Goal: Task Accomplishment & Management: Use online tool/utility

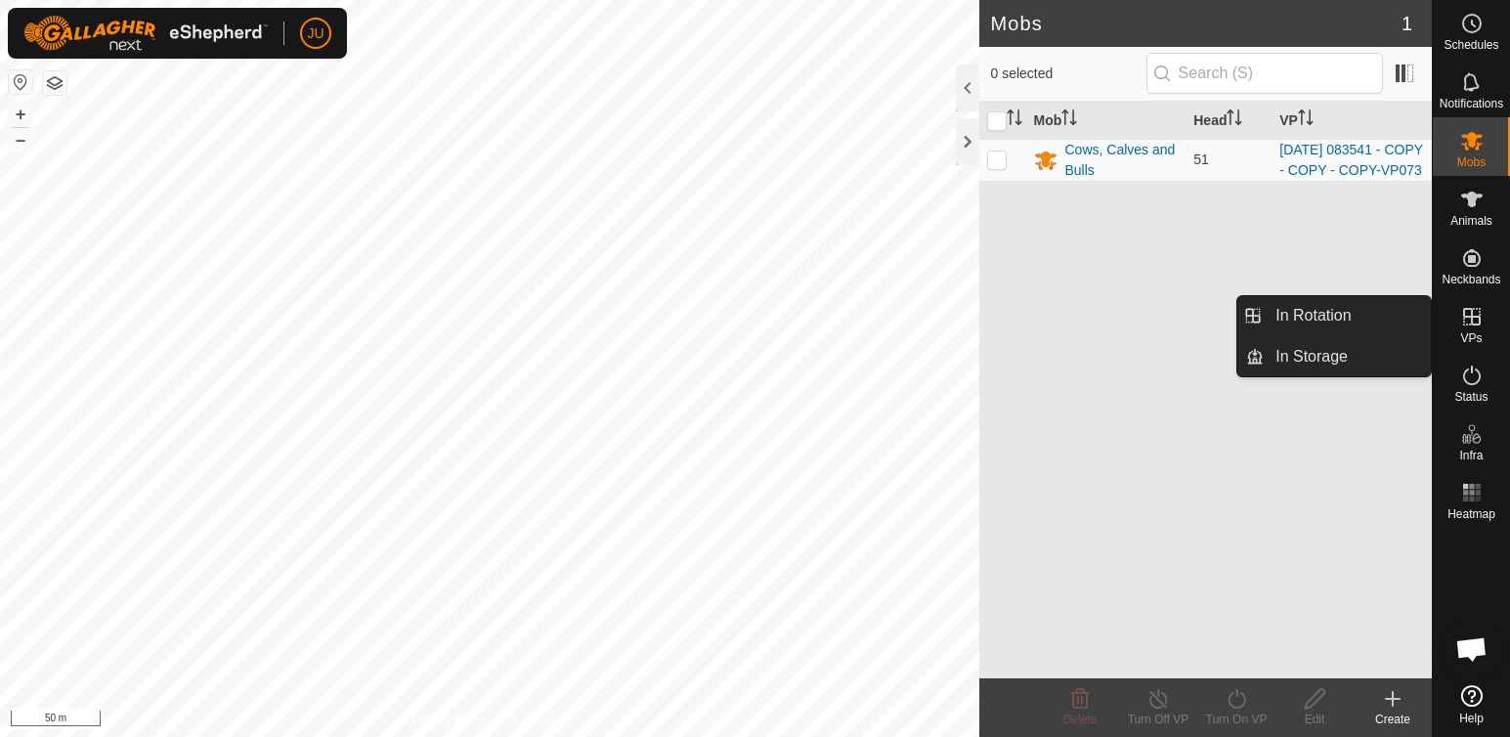
click at [1474, 312] on icon at bounding box center [1472, 316] width 23 height 23
click at [1332, 313] on link "In Rotation" at bounding box center [1347, 315] width 167 height 39
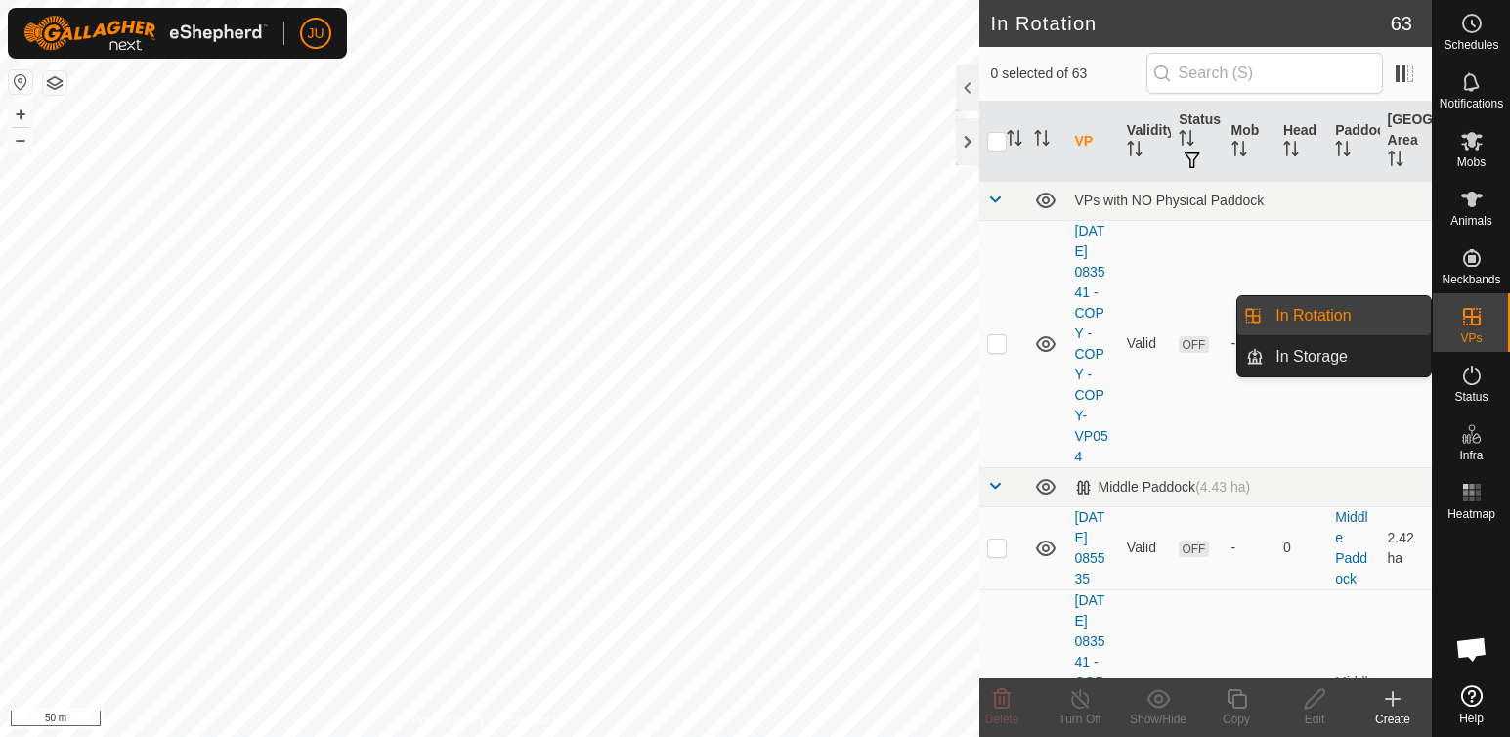
click at [1332, 313] on link "In Rotation" at bounding box center [1347, 315] width 167 height 39
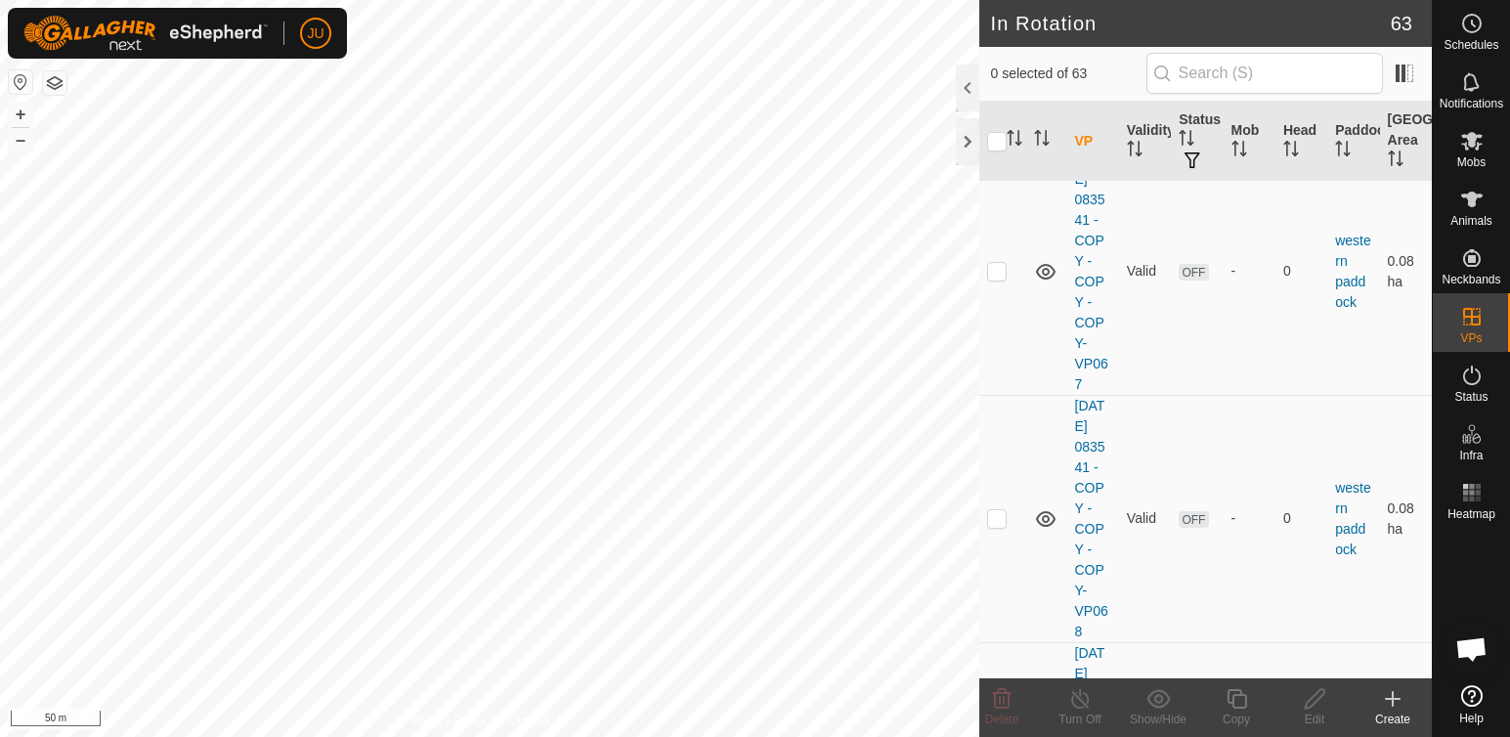
scroll to position [16371, 0]
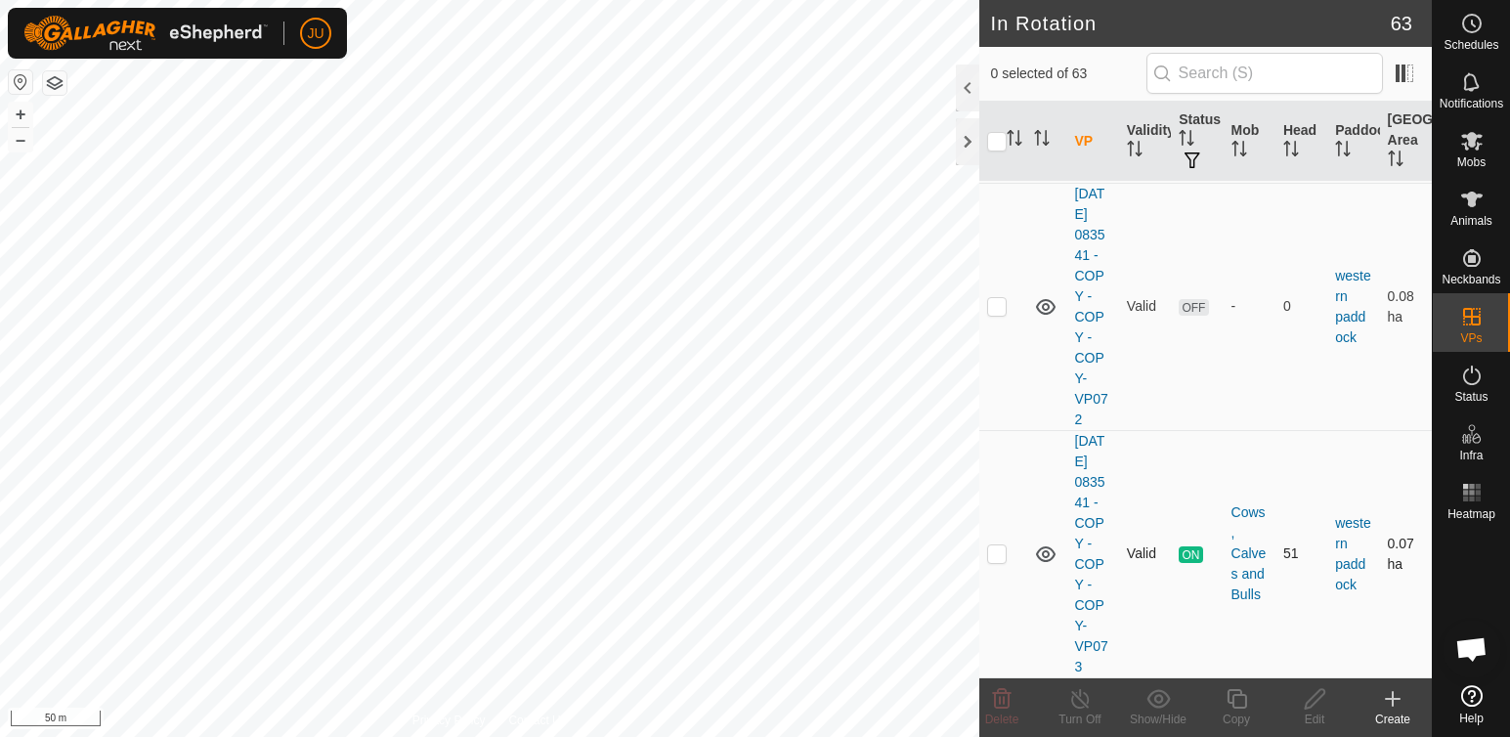
click at [997, 546] on p-checkbox at bounding box center [997, 554] width 20 height 16
checkbox input "true"
click at [1243, 704] on icon at bounding box center [1237, 698] width 24 height 23
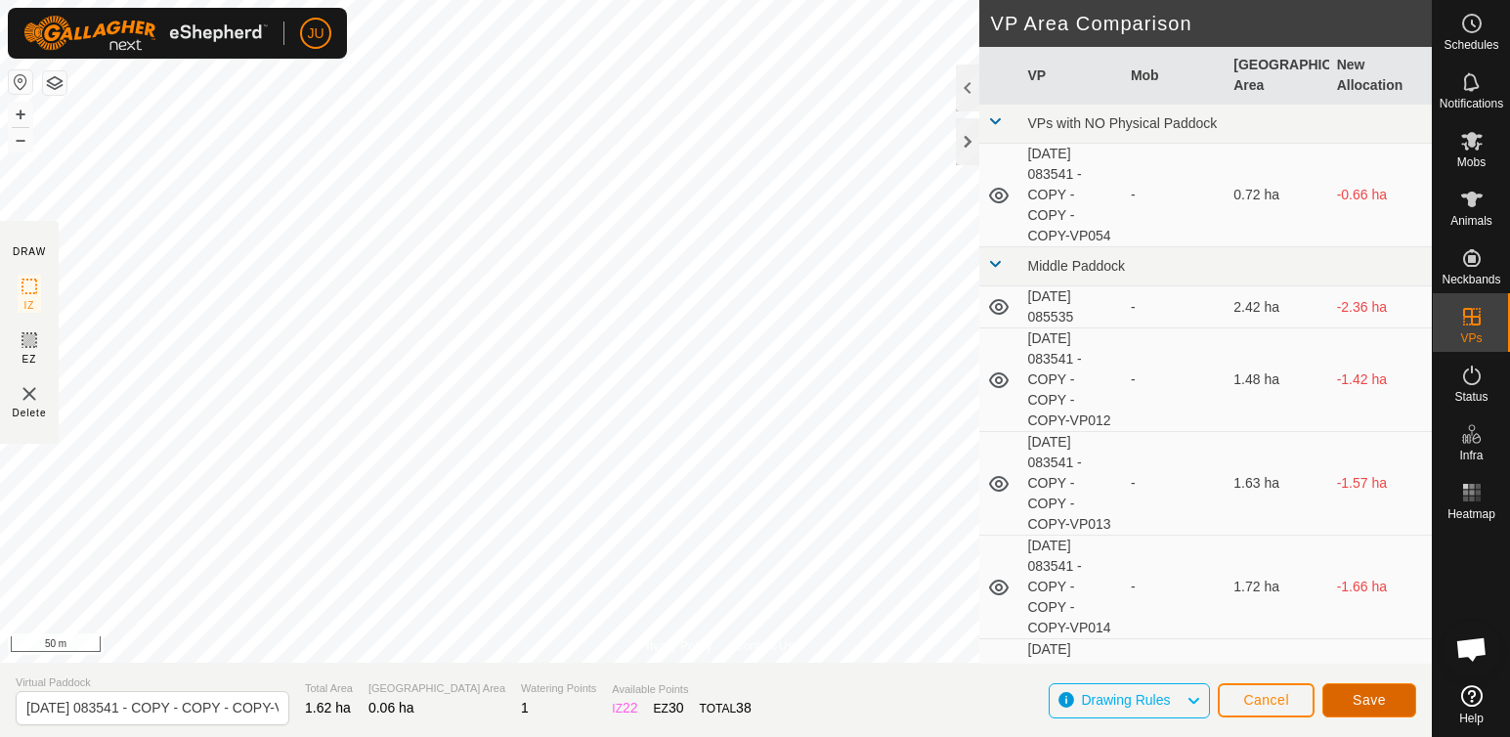
click at [1381, 701] on span "Save" at bounding box center [1369, 700] width 33 height 16
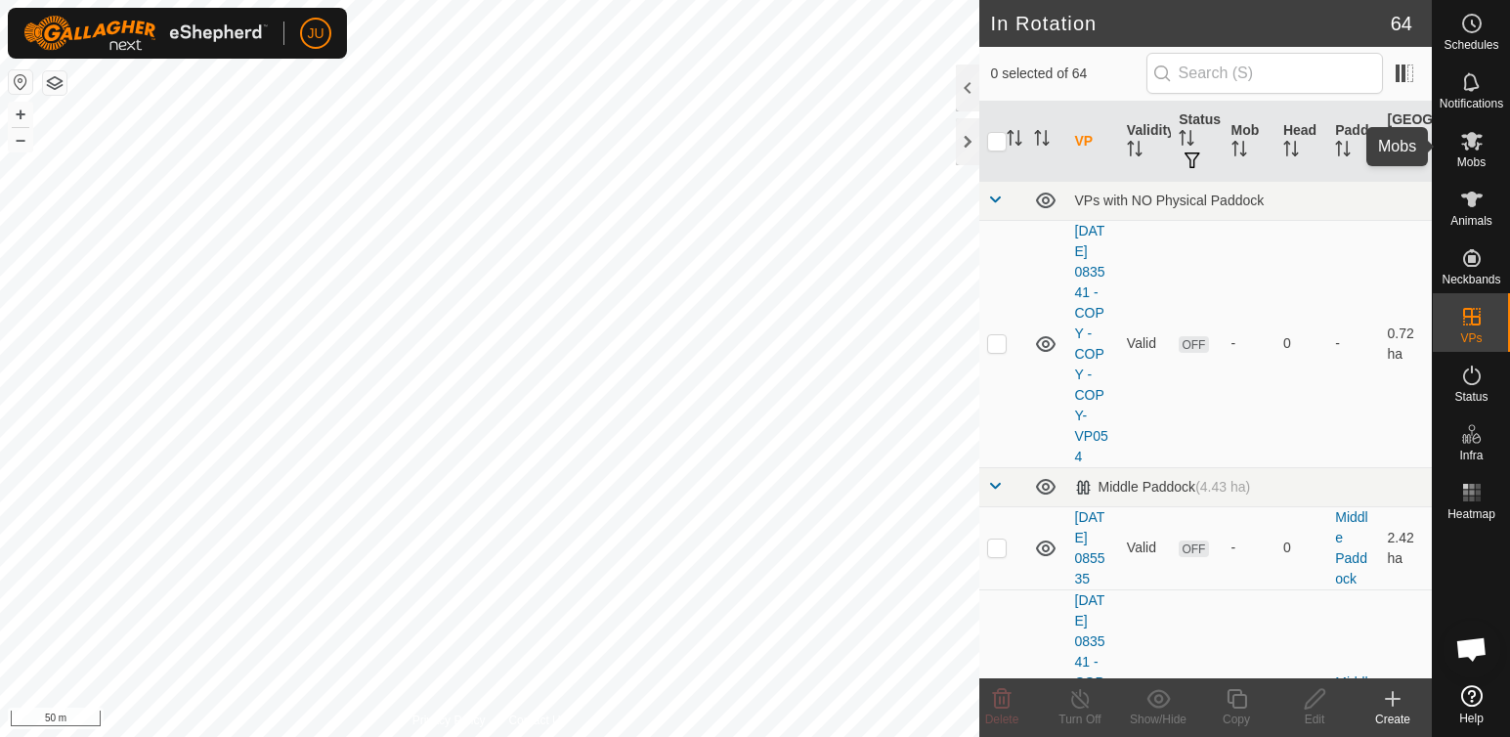
click at [1472, 140] on icon at bounding box center [1473, 141] width 22 height 19
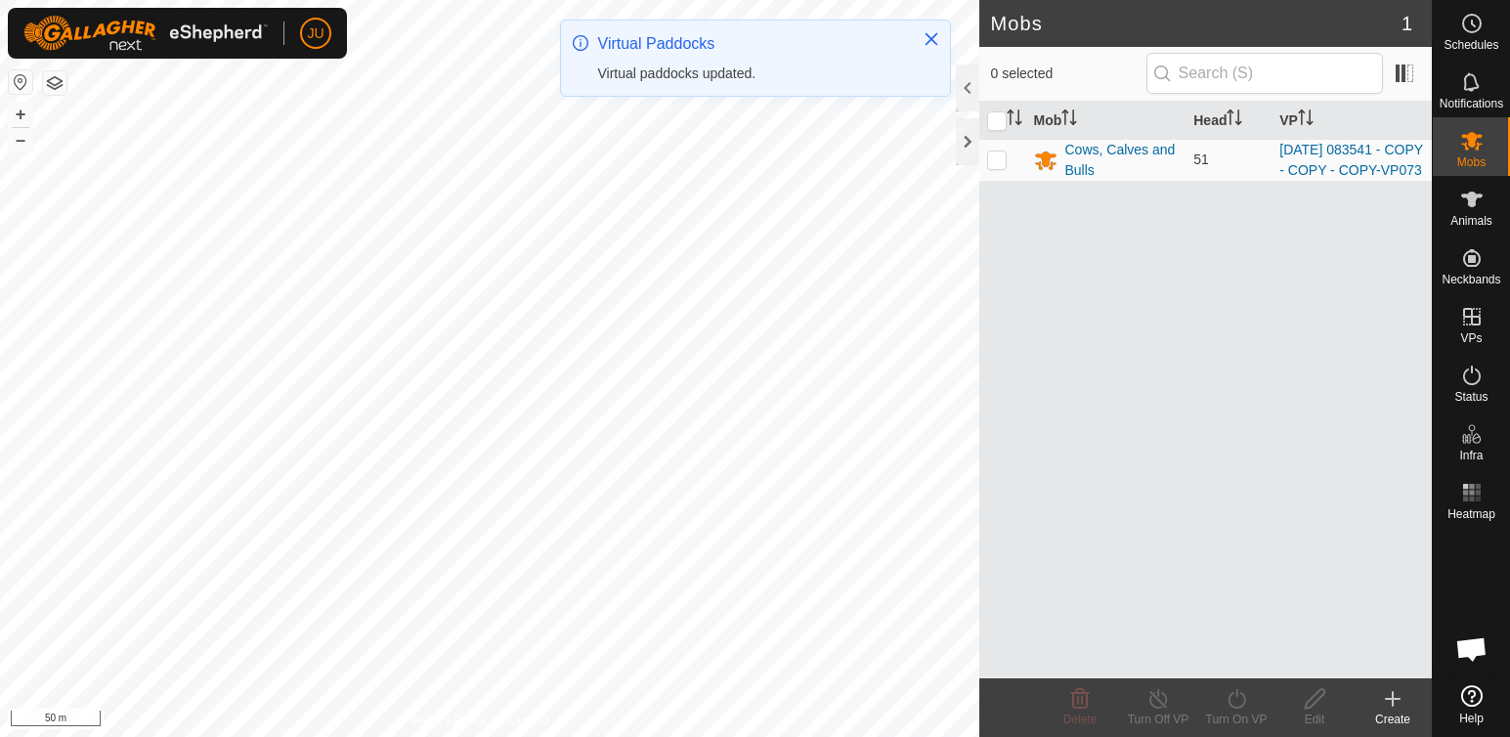
click at [1001, 167] on p-checkbox at bounding box center [997, 160] width 20 height 16
checkbox input "true"
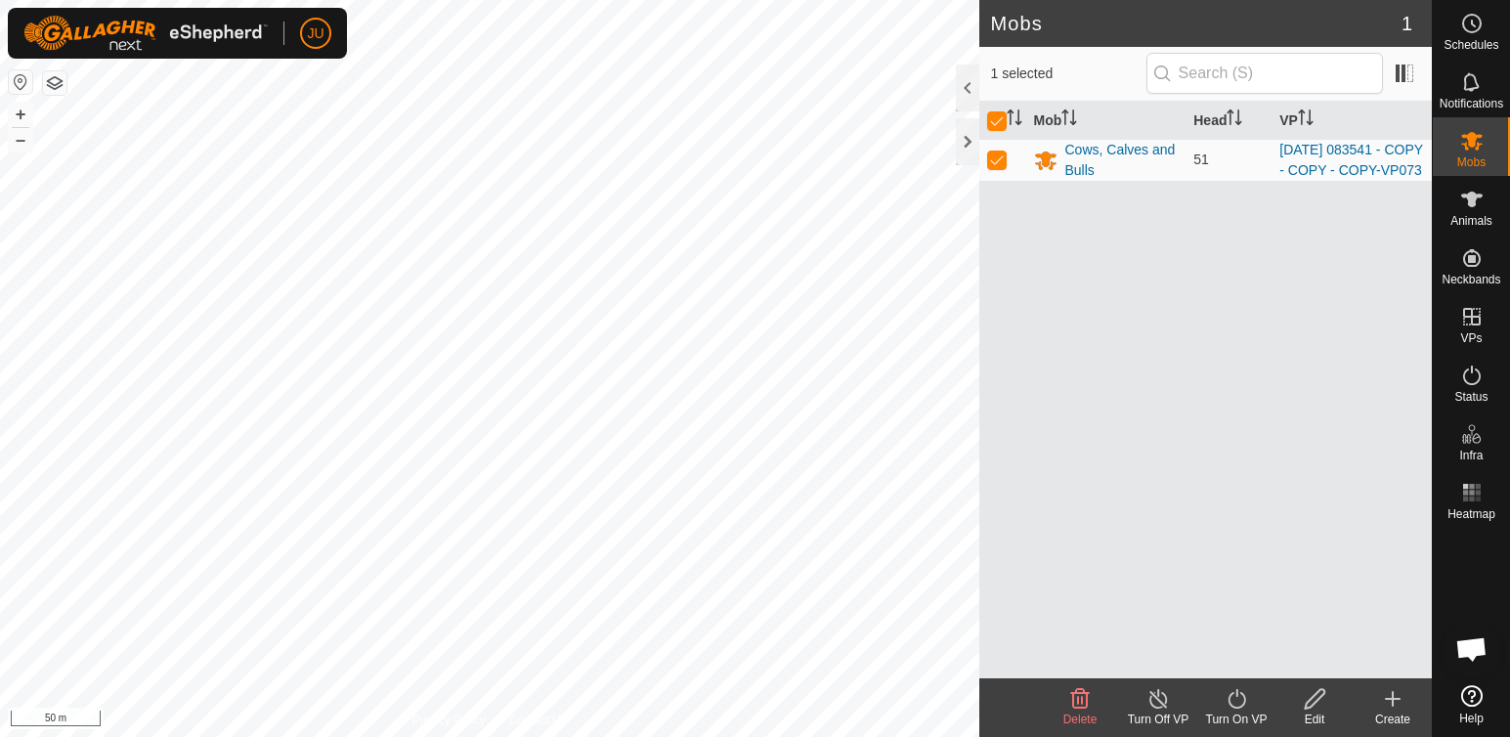
click at [1238, 695] on icon at bounding box center [1237, 699] width 18 height 20
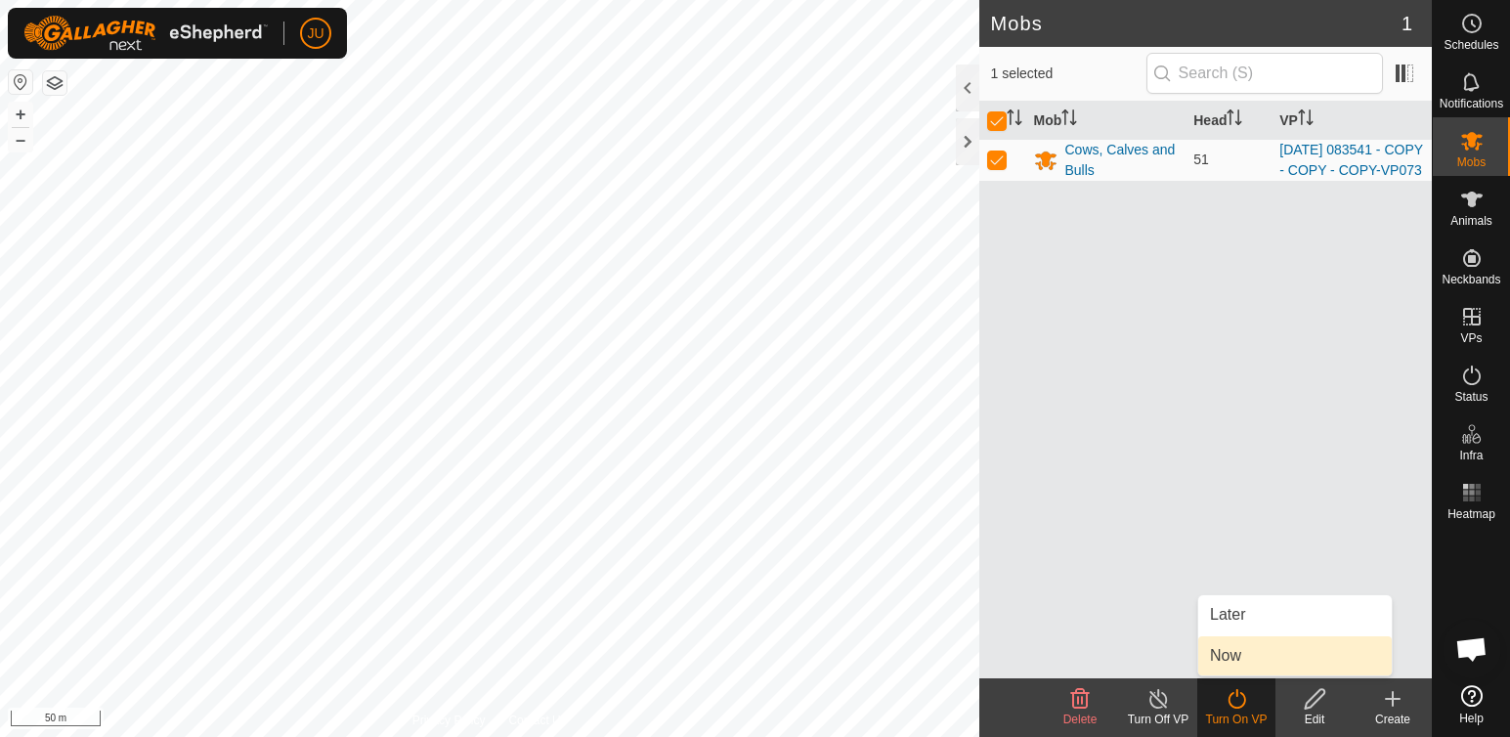
click at [1235, 654] on link "Now" at bounding box center [1296, 655] width 194 height 39
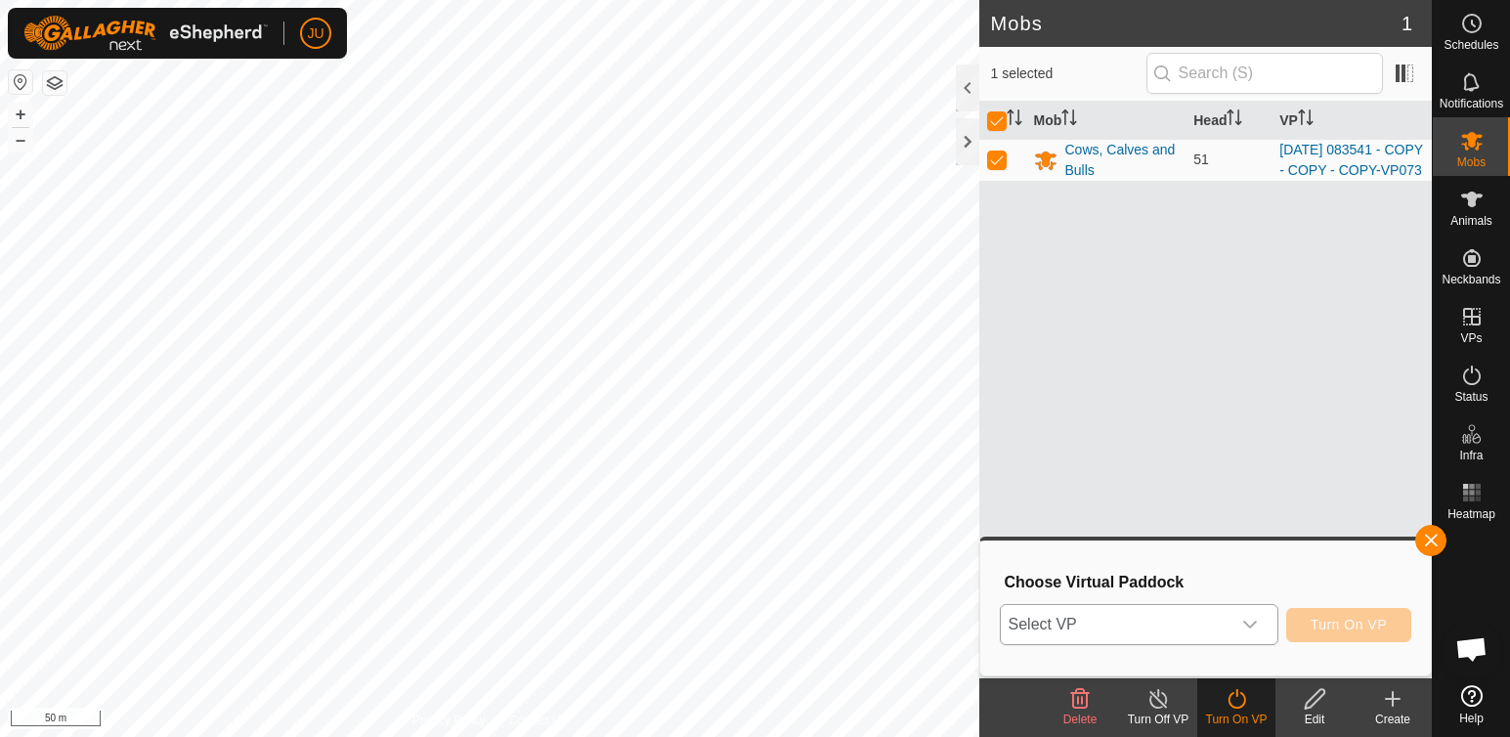
click at [1256, 627] on icon "dropdown trigger" at bounding box center [1251, 625] width 16 height 16
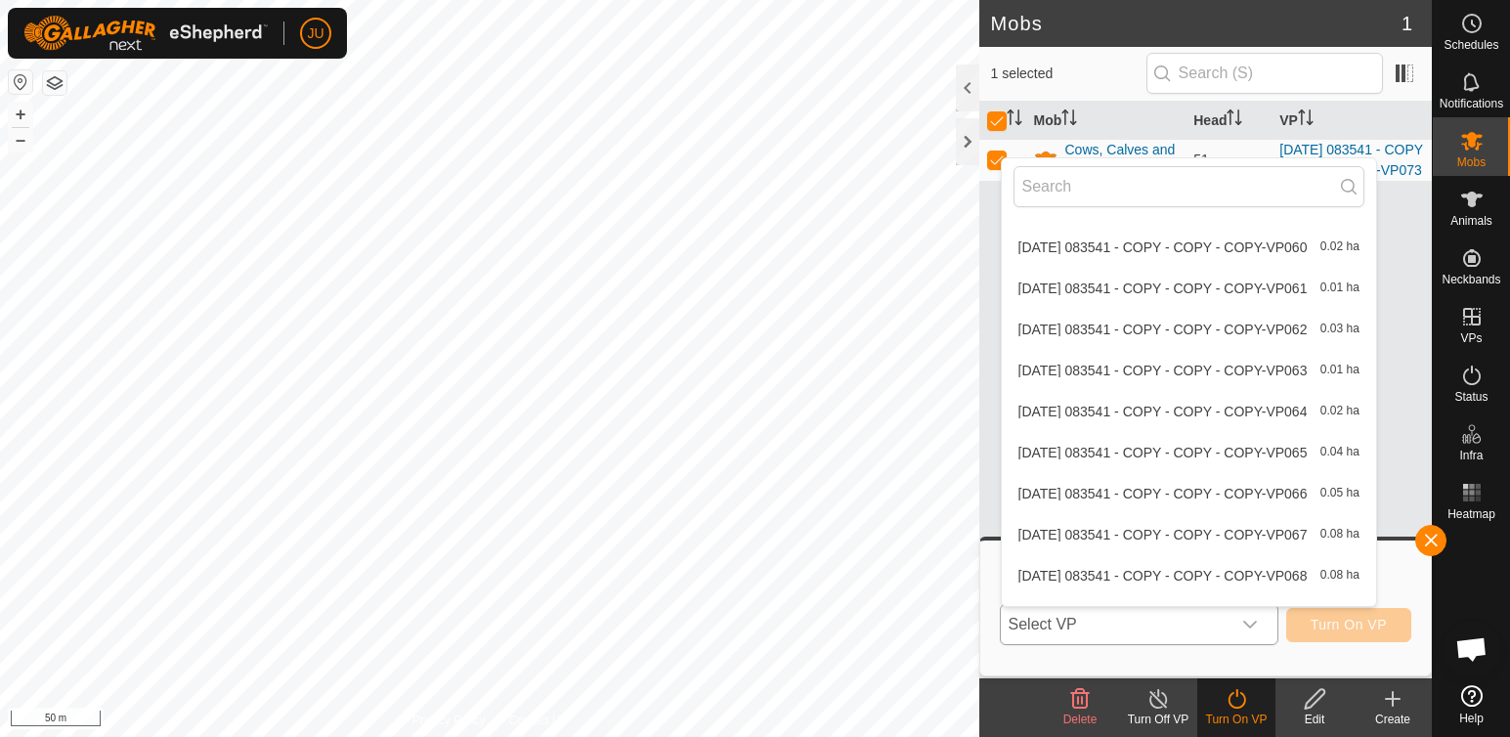
scroll to position [2415, 0]
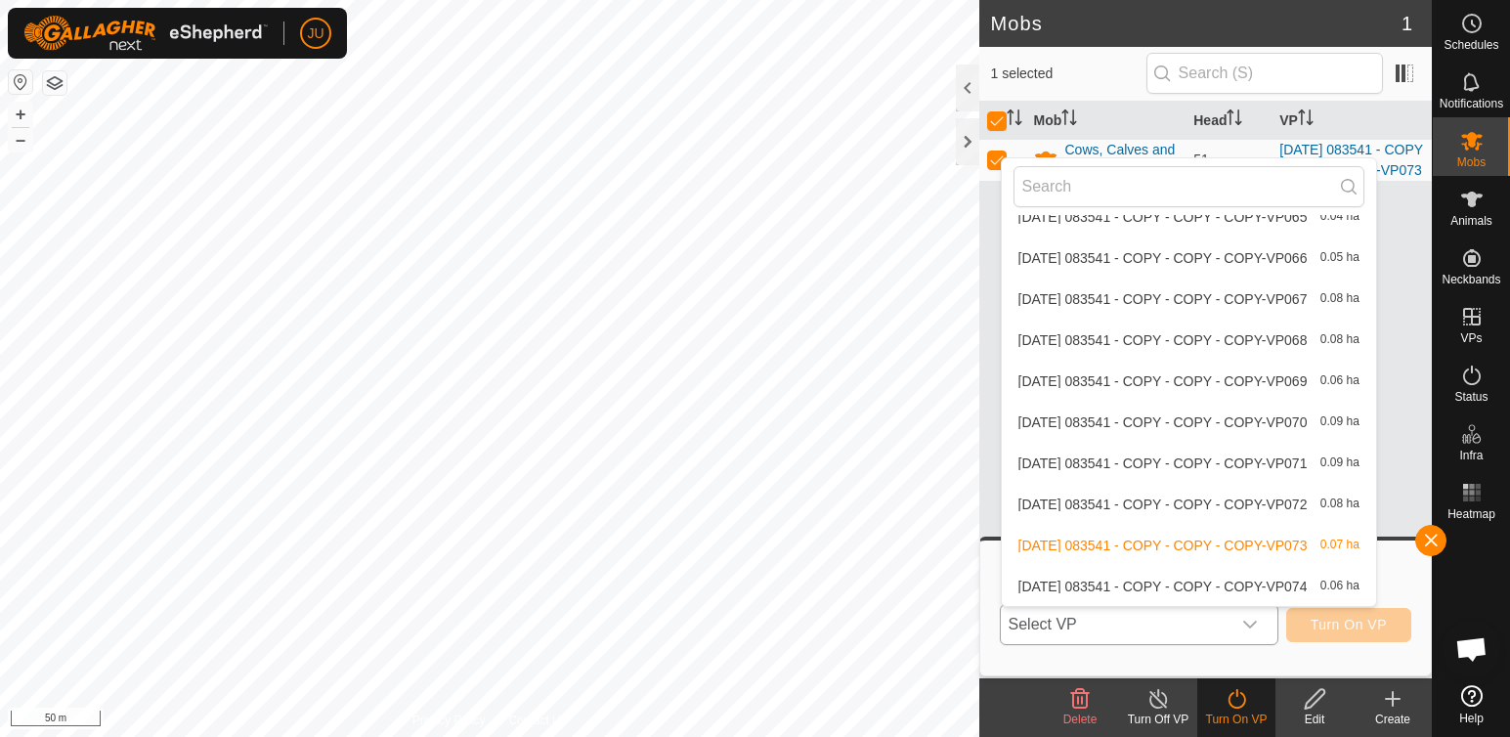
click at [1199, 584] on li "[DATE] 083541 - COPY - COPY - COPY-VP074 0.06 ha" at bounding box center [1189, 586] width 374 height 39
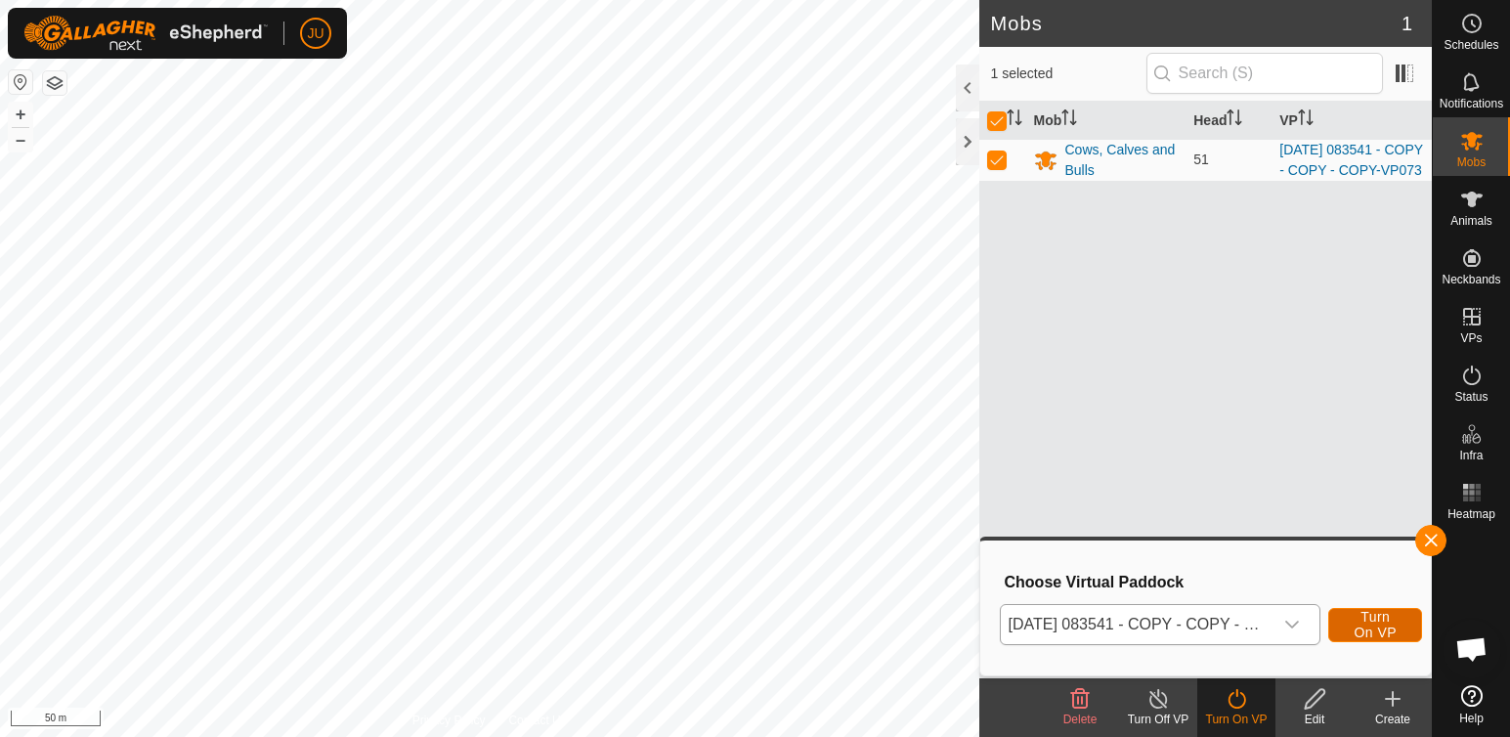
click at [1389, 626] on span "Turn On VP" at bounding box center [1375, 624] width 45 height 31
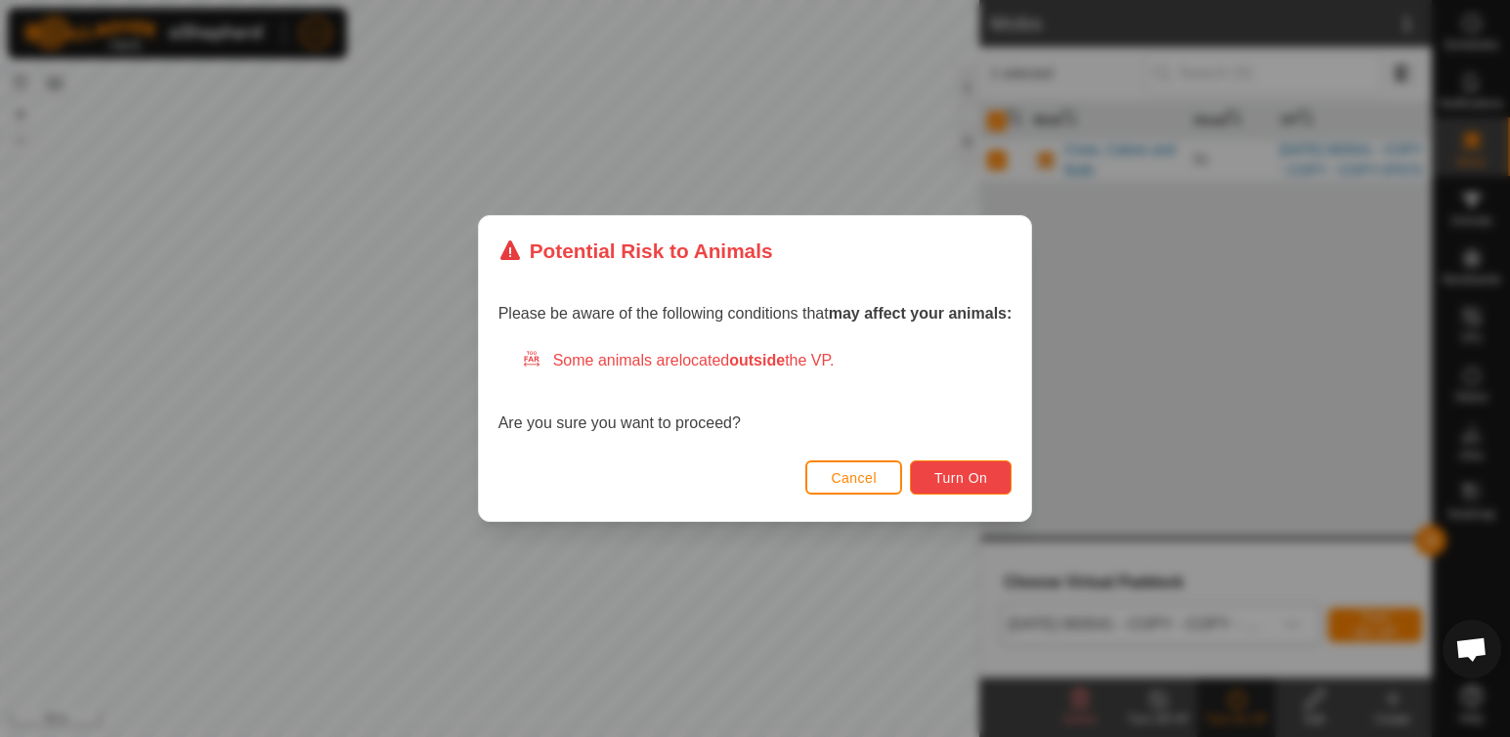
click at [968, 478] on span "Turn On" at bounding box center [961, 478] width 53 height 16
